Goal: Find specific page/section: Find specific page/section

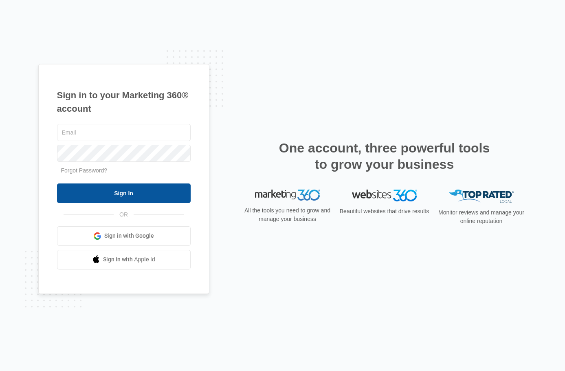
type input "[PERSON_NAME][EMAIL_ADDRESS][PERSON_NAME][DOMAIN_NAME]"
click at [133, 188] on input "Sign In" at bounding box center [124, 193] width 134 height 20
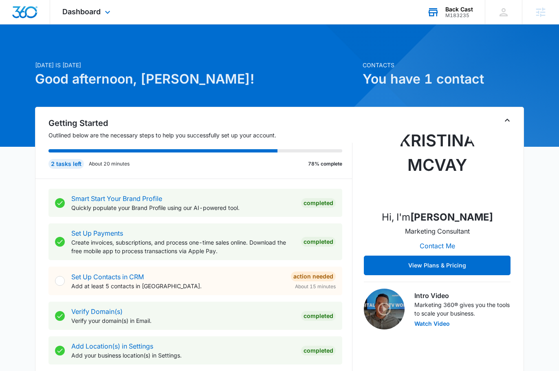
click at [452, 19] on div "Back Cast M183235 Your Accounts View All" at bounding box center [450, 12] width 70 height 24
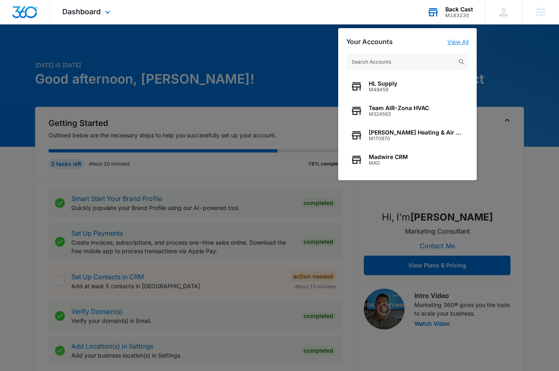
click at [455, 44] on link "View All" at bounding box center [458, 41] width 21 height 7
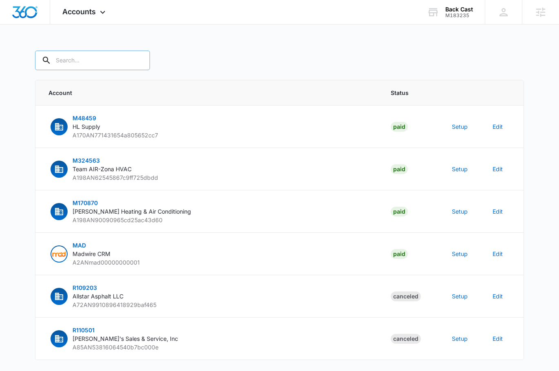
click at [100, 61] on input "text" at bounding box center [92, 61] width 115 height 20
type input "m12131"
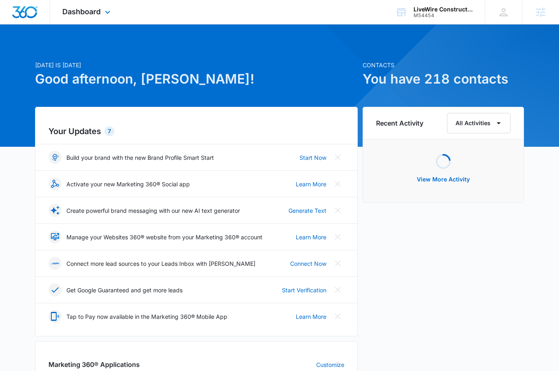
drag, startPoint x: 59, startPoint y: 11, endPoint x: 71, endPoint y: 22, distance: 16.7
click at [60, 11] on div "Dashboard Apps Reputation Websites Forms CRM Email Social Content Ads Intellige…" at bounding box center [87, 12] width 75 height 24
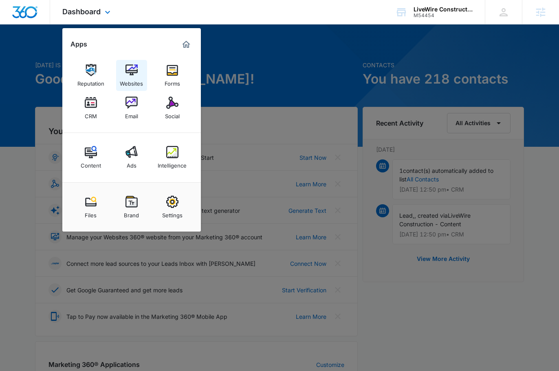
click at [126, 73] on img at bounding box center [132, 70] width 12 height 12
